Goal: Transaction & Acquisition: Purchase product/service

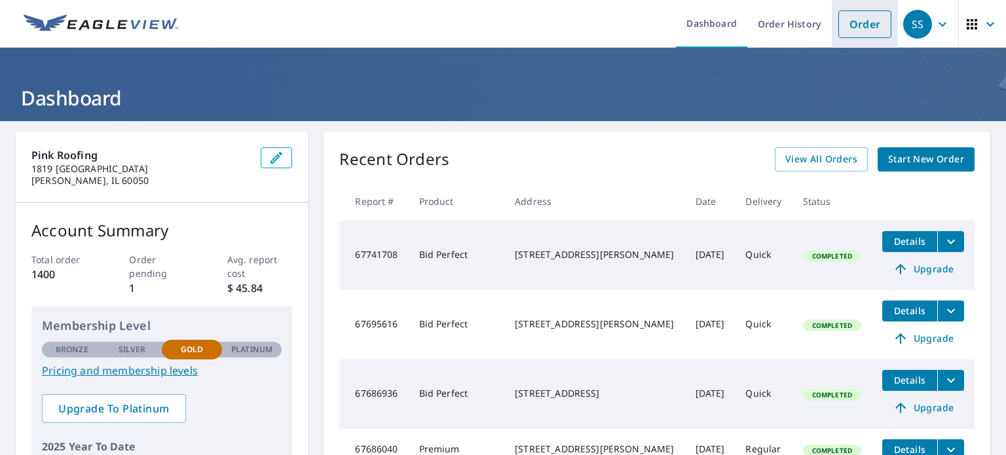
click at [870, 23] on link "Order" at bounding box center [864, 24] width 53 height 28
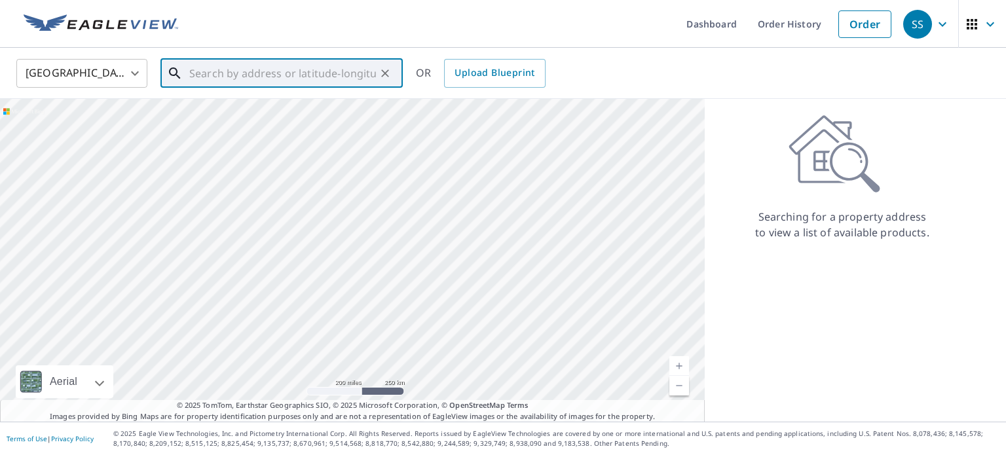
click at [345, 74] on input "text" at bounding box center [282, 73] width 187 height 37
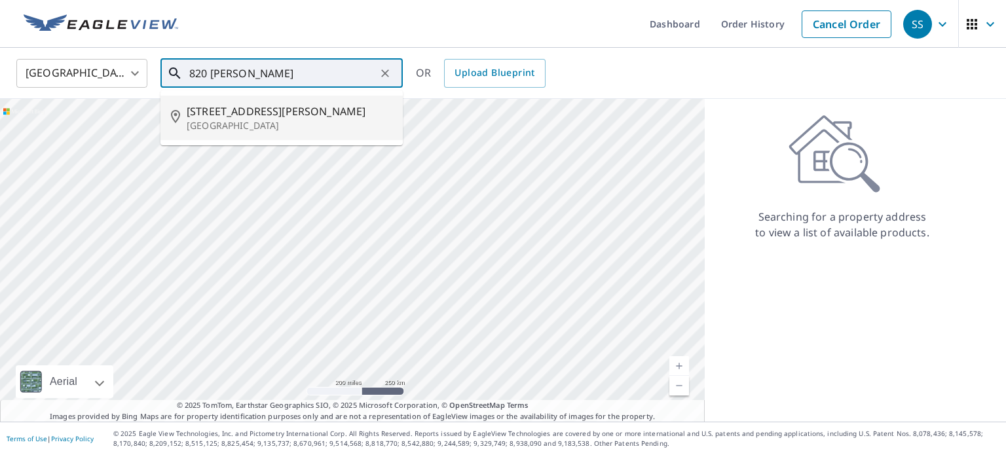
click at [342, 108] on span "[STREET_ADDRESS][PERSON_NAME]" at bounding box center [290, 111] width 206 height 16
type input "[STREET_ADDRESS][PERSON_NAME]"
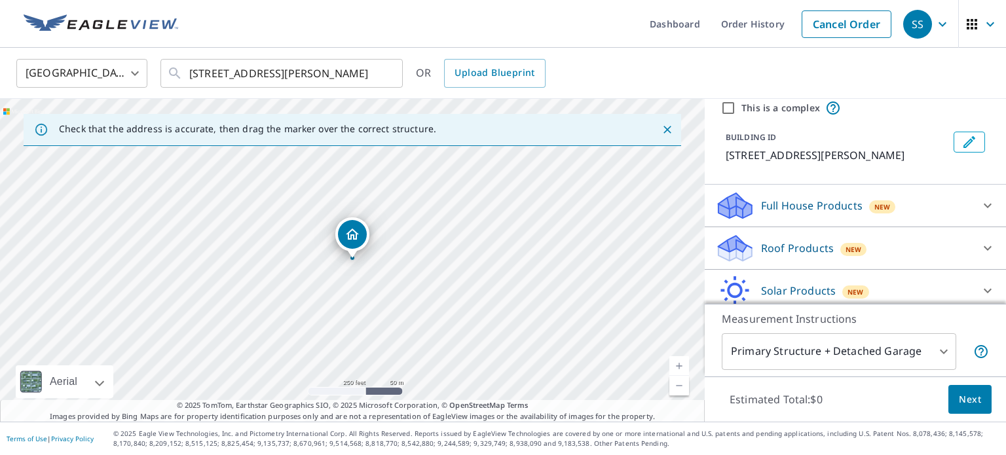
scroll to position [85, 0]
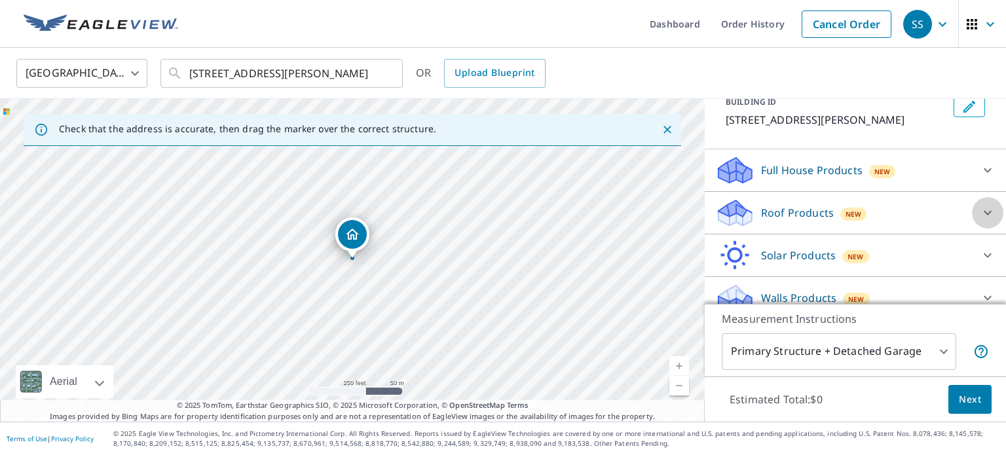
click at [991, 209] on icon at bounding box center [988, 213] width 16 height 16
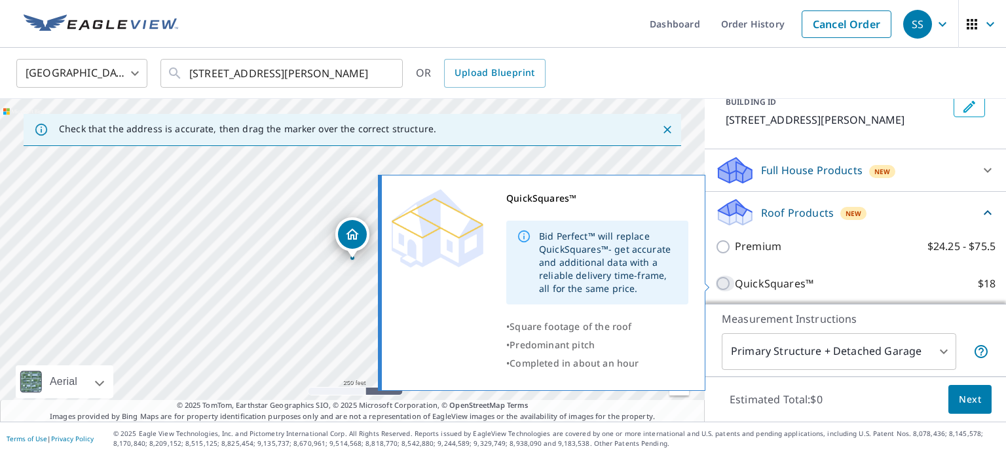
click at [727, 286] on input "QuickSquares™ $18" at bounding box center [725, 284] width 20 height 16
checkbox input "true"
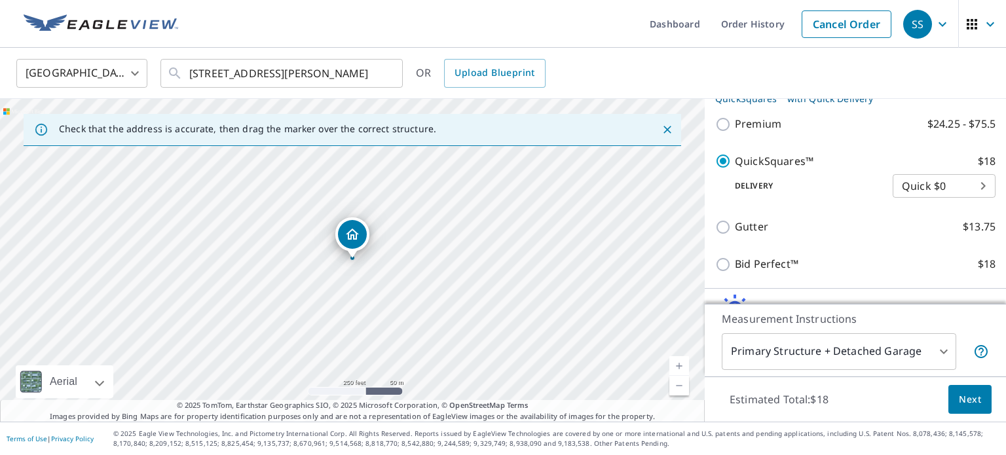
scroll to position [296, 0]
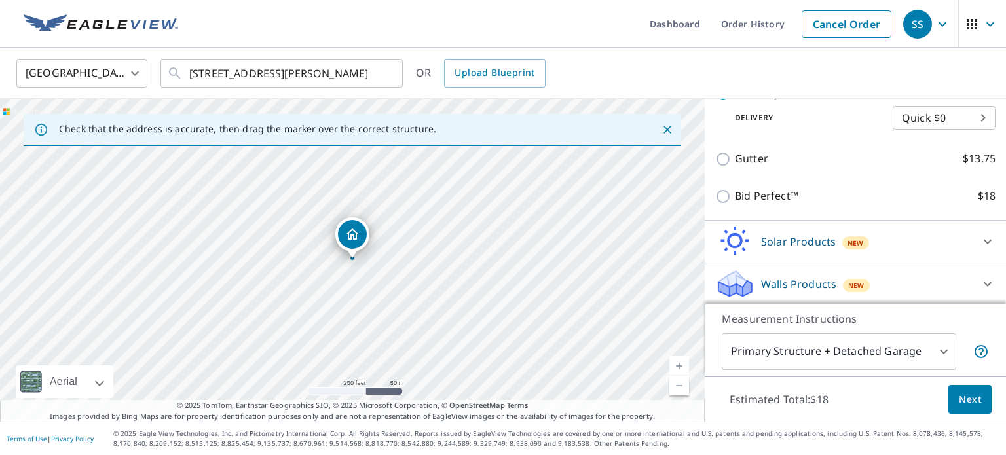
click at [984, 407] on button "Next" at bounding box center [969, 399] width 43 height 29
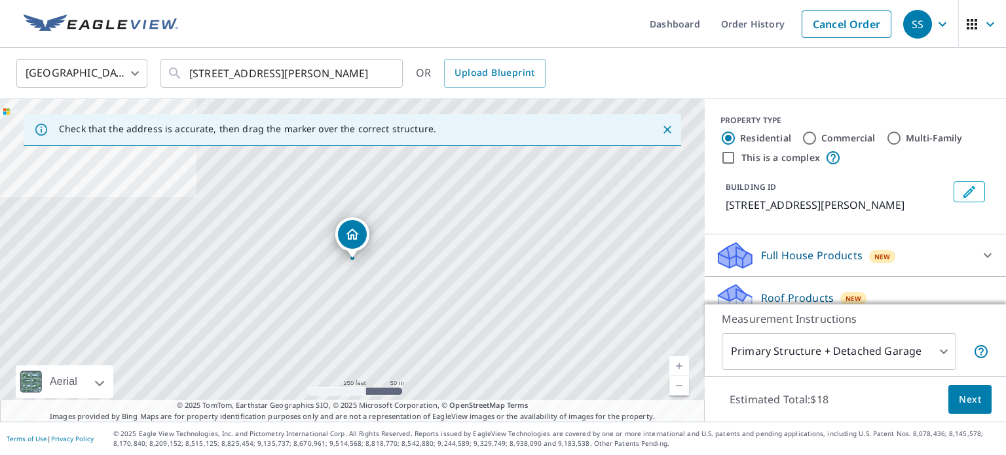
click at [977, 403] on span "Next" at bounding box center [970, 400] width 22 height 16
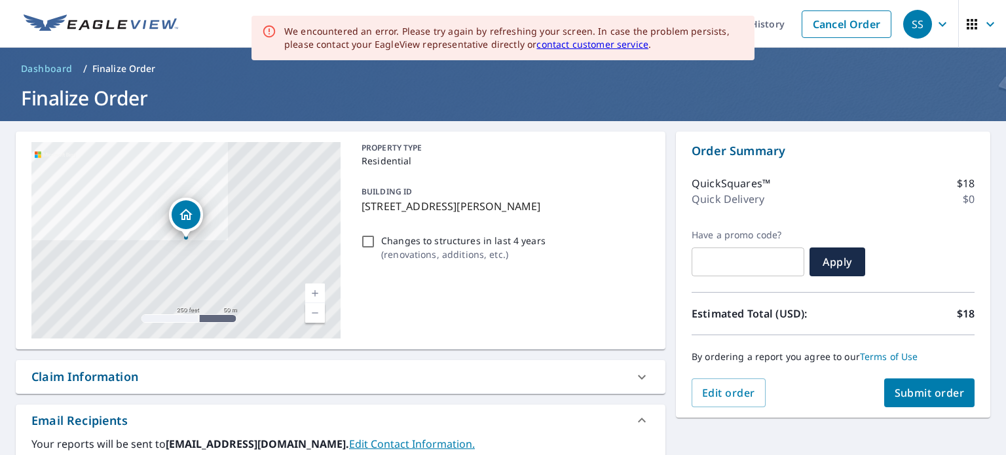
click at [491, 37] on div "We encountered an error. Please try again by refreshing your screen. In case th…" at bounding box center [514, 38] width 460 height 26
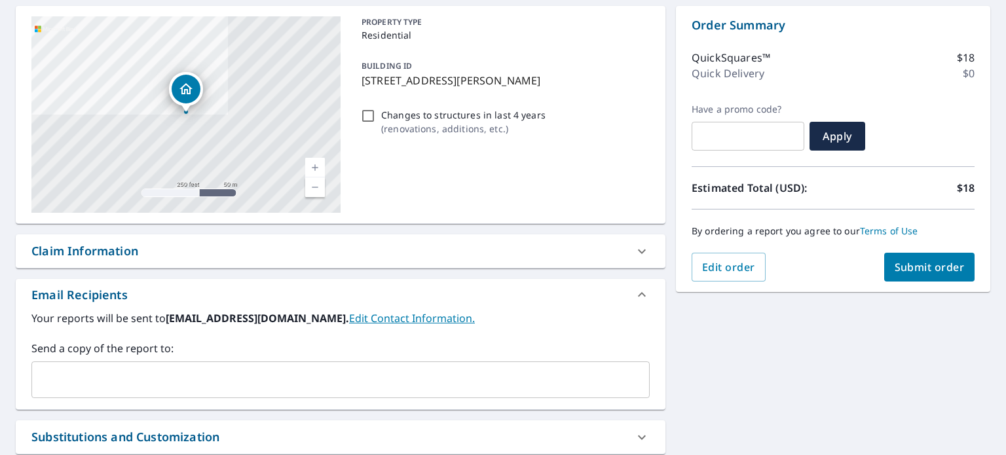
scroll to position [207, 0]
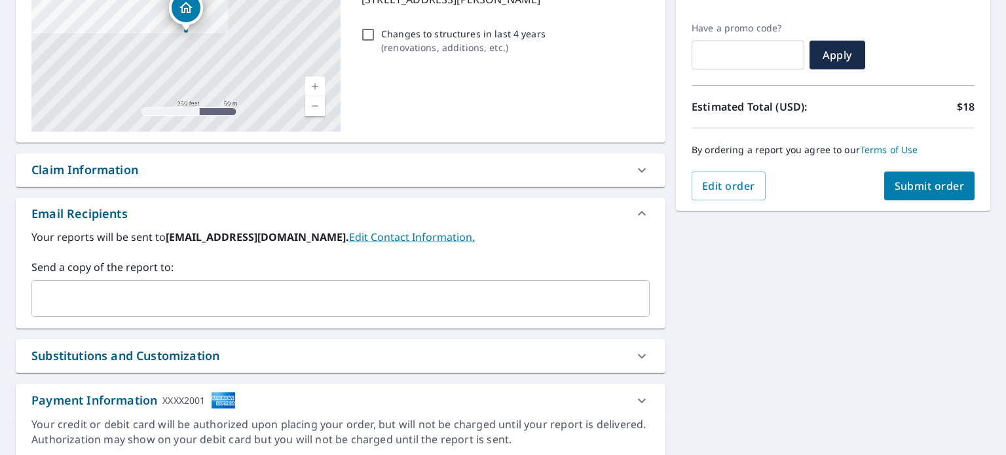
click at [337, 286] on input "text" at bounding box center [330, 298] width 587 height 25
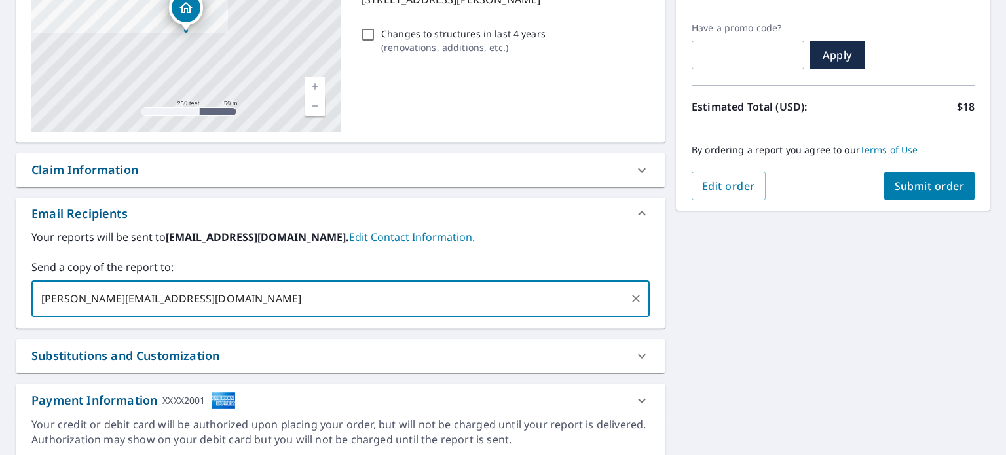
type input "[PERSON_NAME][EMAIL_ADDRESS][DOMAIN_NAME]"
click at [882, 270] on div "**********" at bounding box center [503, 191] width 1006 height 555
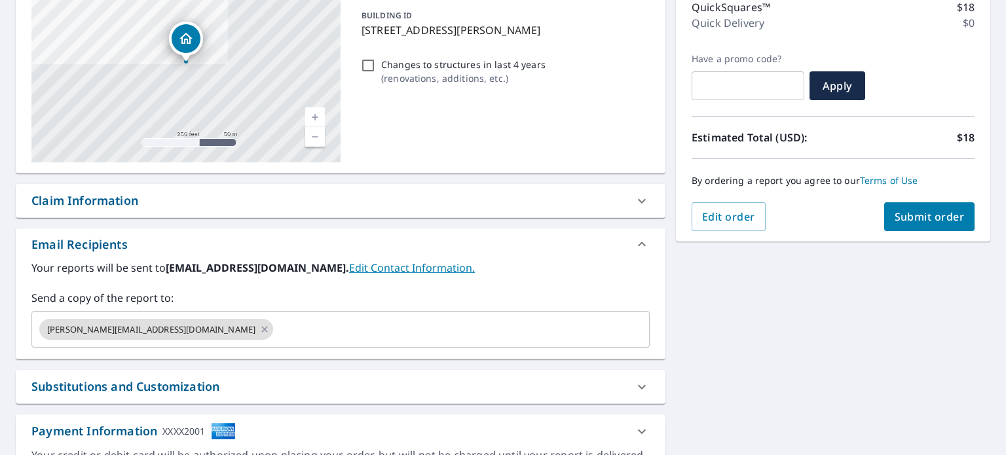
scroll to position [33, 0]
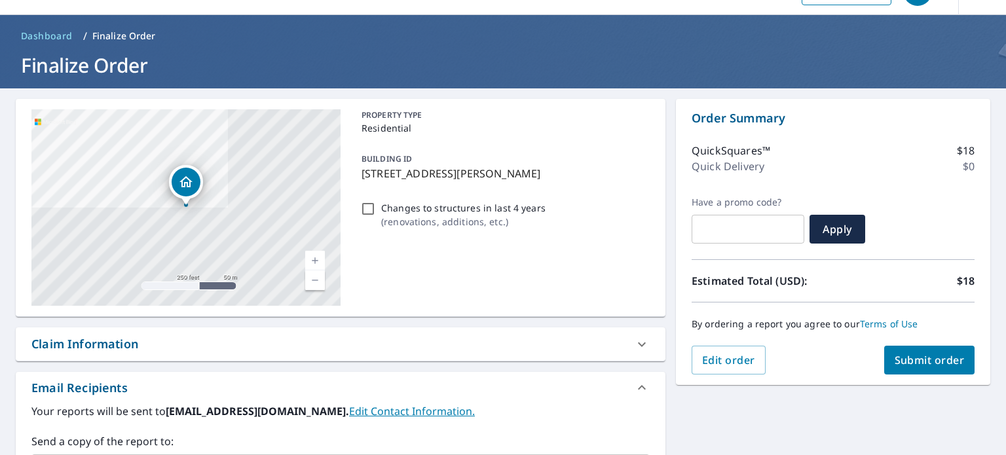
click at [929, 360] on span "Submit order" at bounding box center [930, 360] width 70 height 14
checkbox input "true"
